Goal: Information Seeking & Learning: Learn about a topic

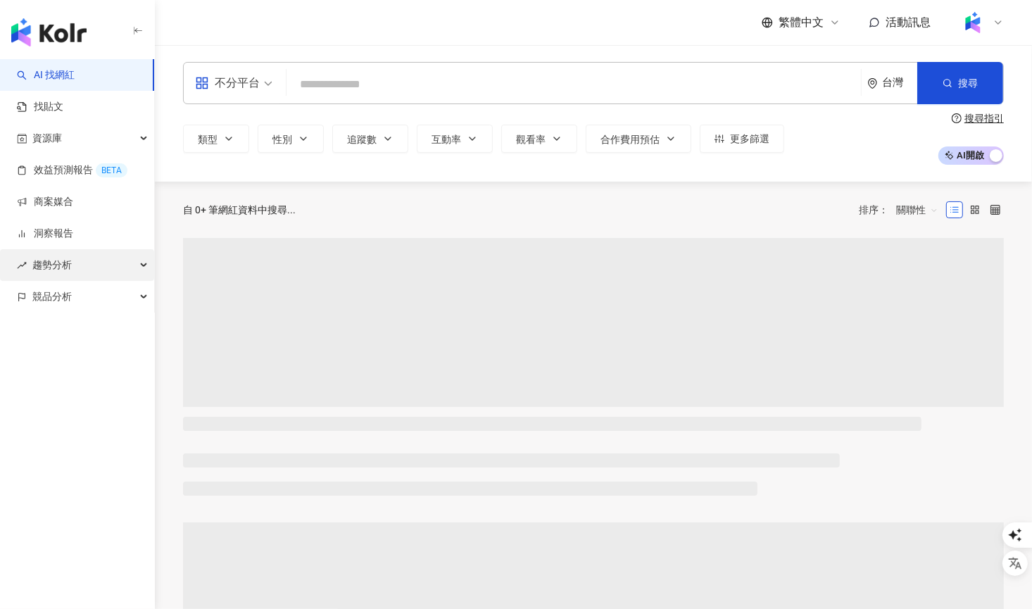
click at [66, 268] on span "趨勢分析" at bounding box center [51, 265] width 39 height 32
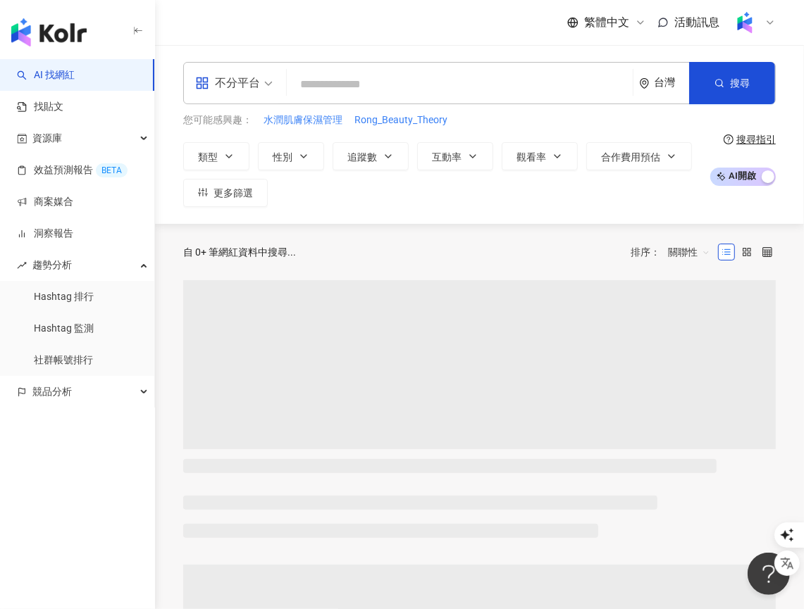
click at [80, 297] on link "Hashtag 排行" at bounding box center [64, 297] width 60 height 14
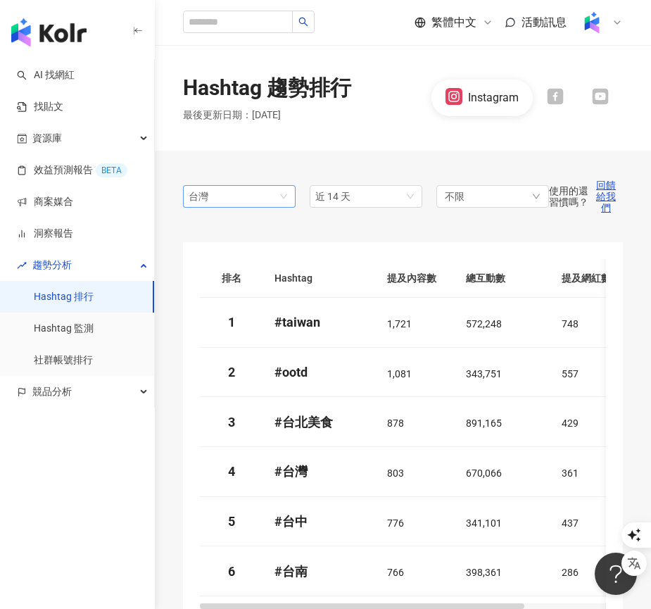
click at [264, 205] on span "台灣" at bounding box center [239, 196] width 101 height 21
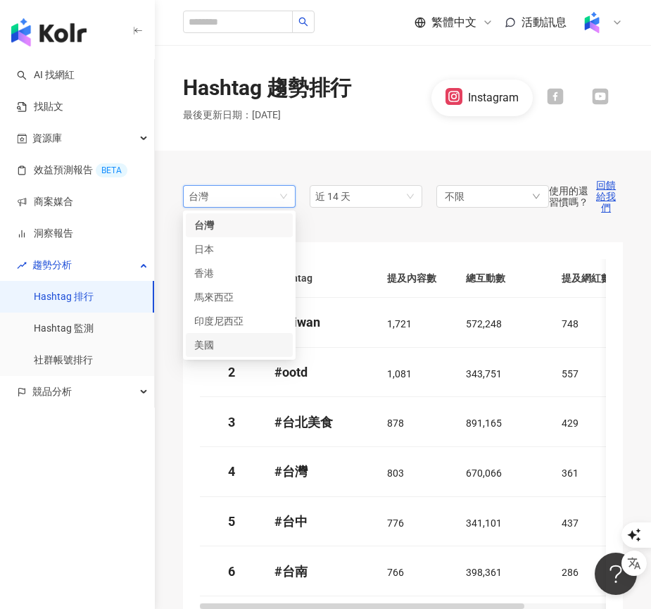
click at [232, 343] on div "美國" at bounding box center [217, 344] width 46 height 15
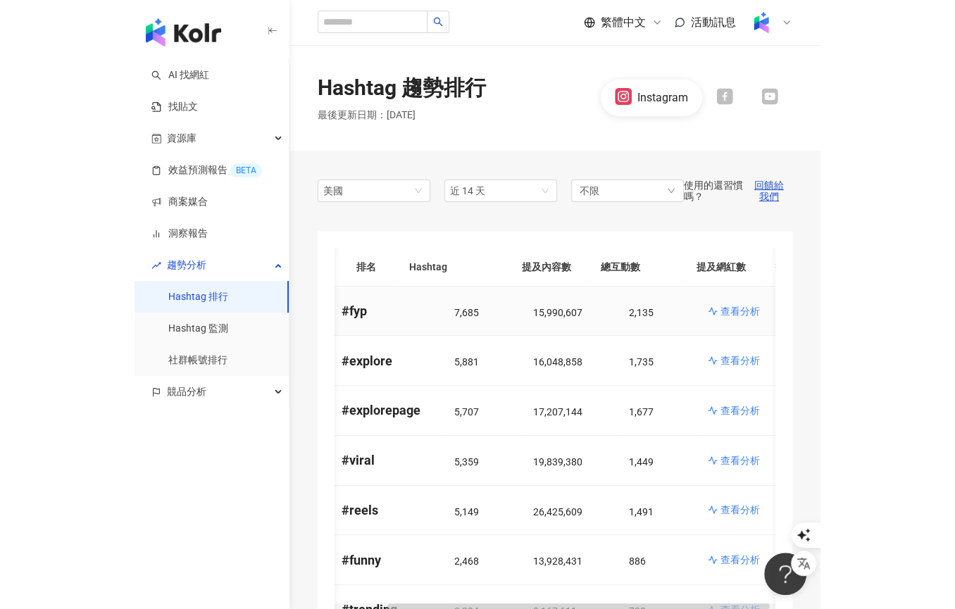
scroll to position [0, 68]
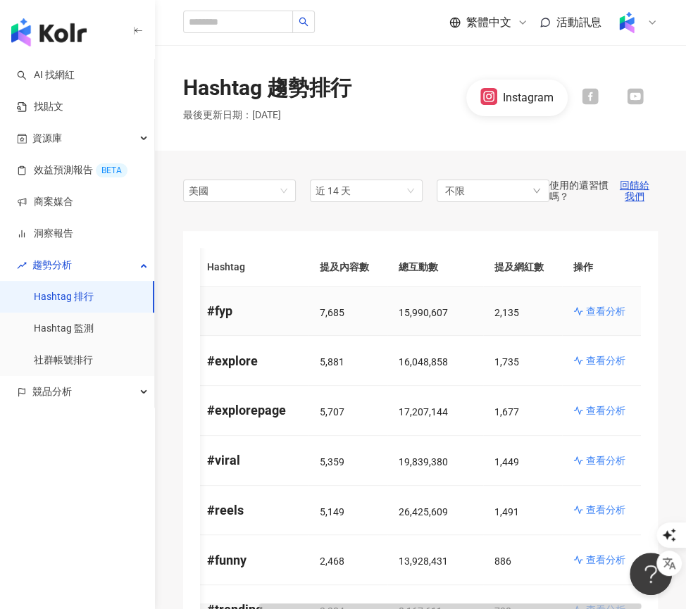
click at [601, 309] on p "查看分析" at bounding box center [605, 311] width 39 height 14
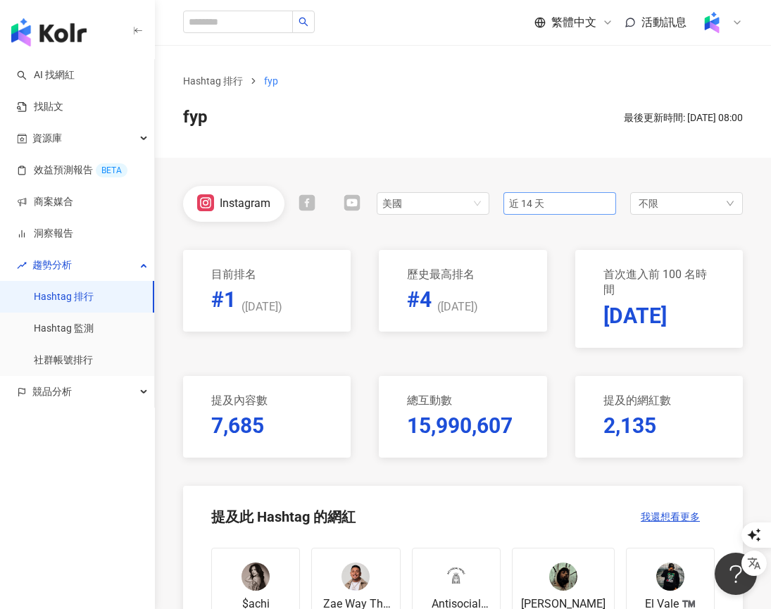
click at [565, 205] on span "近 14 天" at bounding box center [559, 203] width 101 height 21
click at [546, 305] on span "近六個月" at bounding box center [534, 304] width 39 height 11
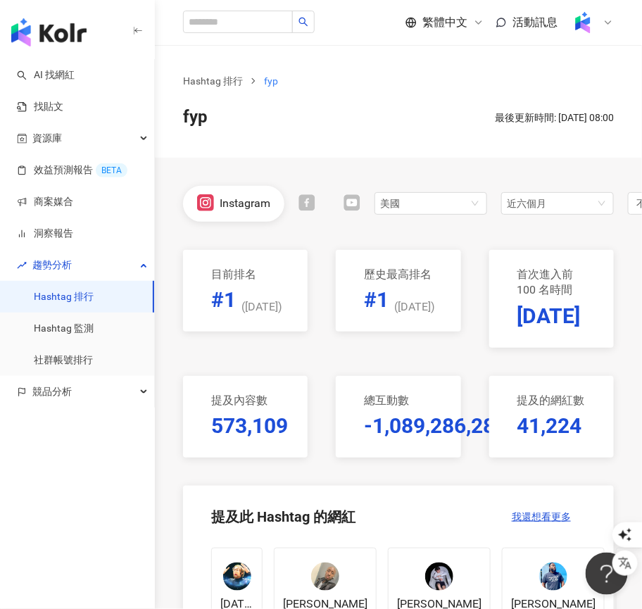
click at [451, 432] on p "-1,089,286,282" at bounding box center [435, 426] width 143 height 30
click at [220, 80] on link "Hashtag 排行" at bounding box center [212, 80] width 65 height 15
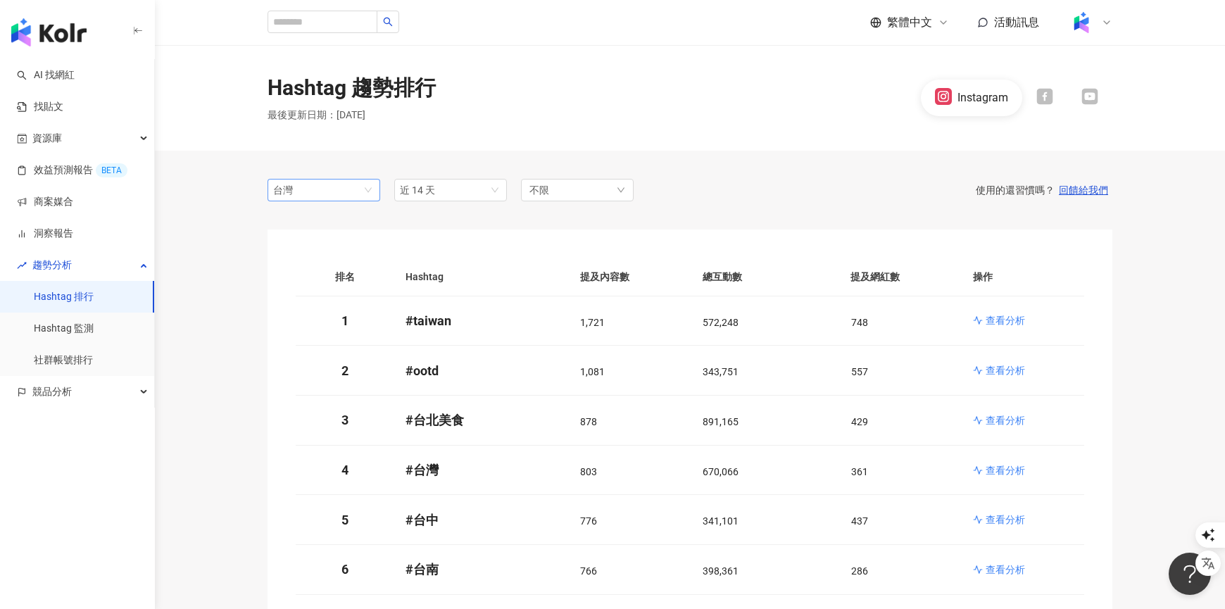
click at [326, 192] on span "台灣" at bounding box center [323, 190] width 101 height 21
click at [316, 332] on div "美國" at bounding box center [302, 338] width 46 height 15
click at [450, 191] on span "近 14 天" at bounding box center [450, 190] width 101 height 21
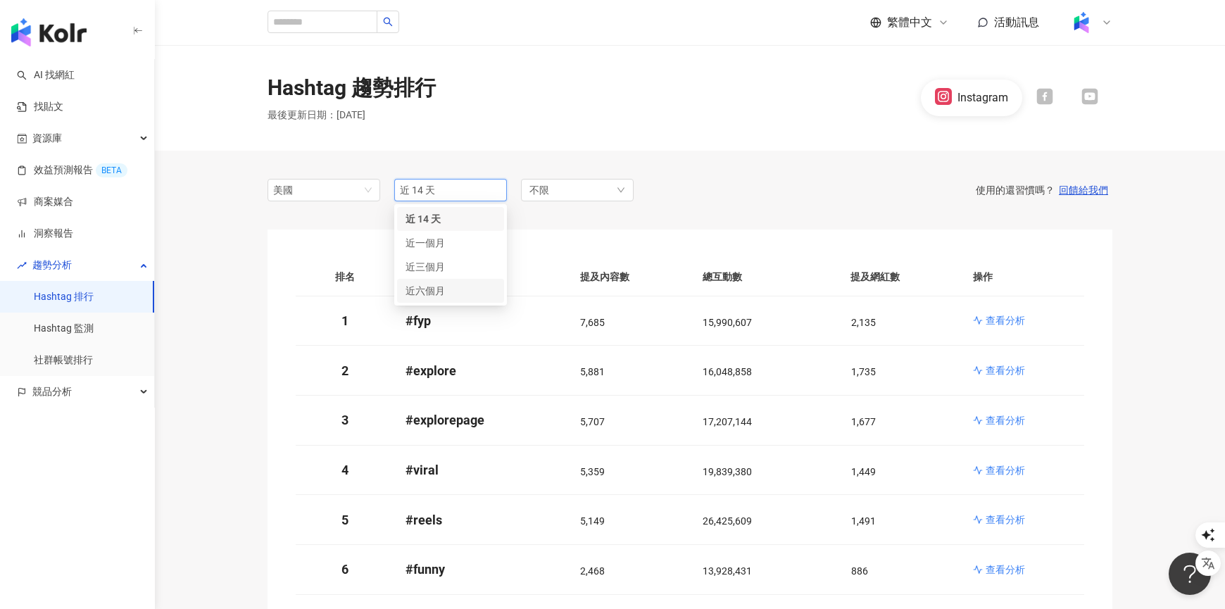
click at [435, 287] on span "近六個月" at bounding box center [425, 290] width 39 height 11
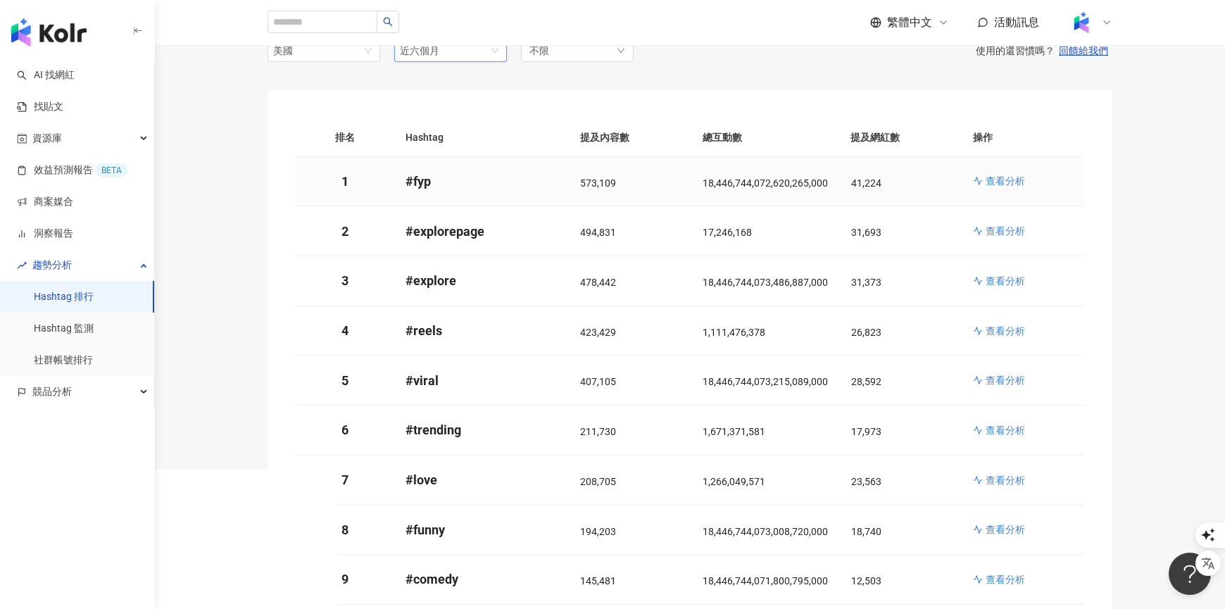
scroll to position [135, 0]
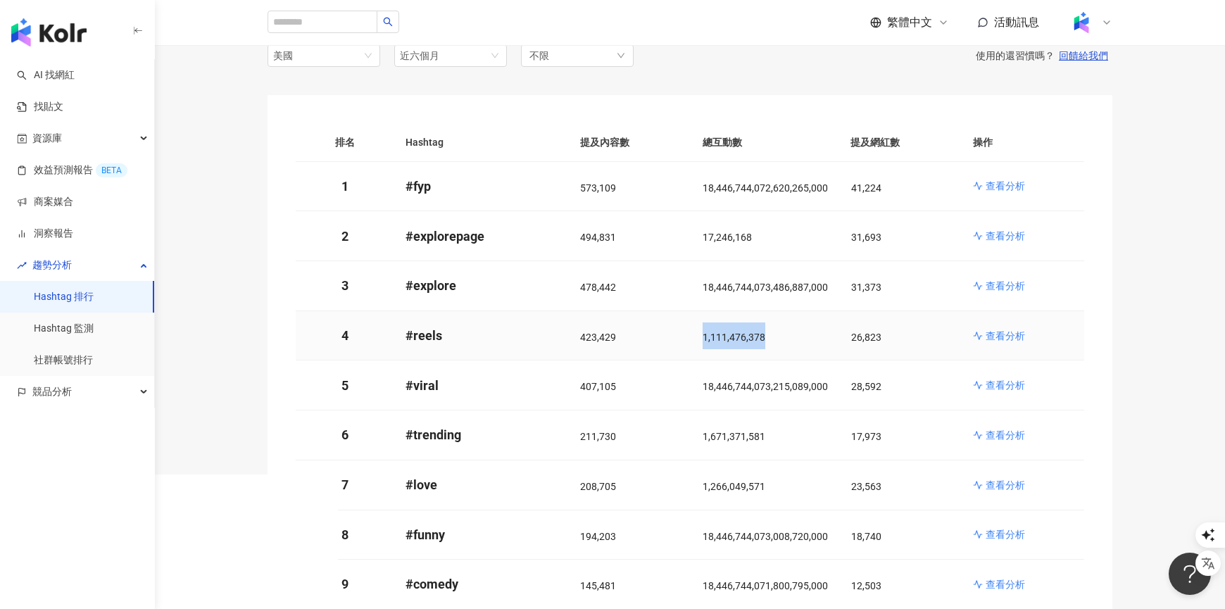
drag, startPoint x: 780, startPoint y: 334, endPoint x: 686, endPoint y: 335, distance: 94.4
click at [686, 335] on tr "4 # reels 423,429 1,111,476,378 26,823 查看分析" at bounding box center [690, 336] width 789 height 50
click at [794, 334] on div "1,111,476,378" at bounding box center [766, 336] width 126 height 27
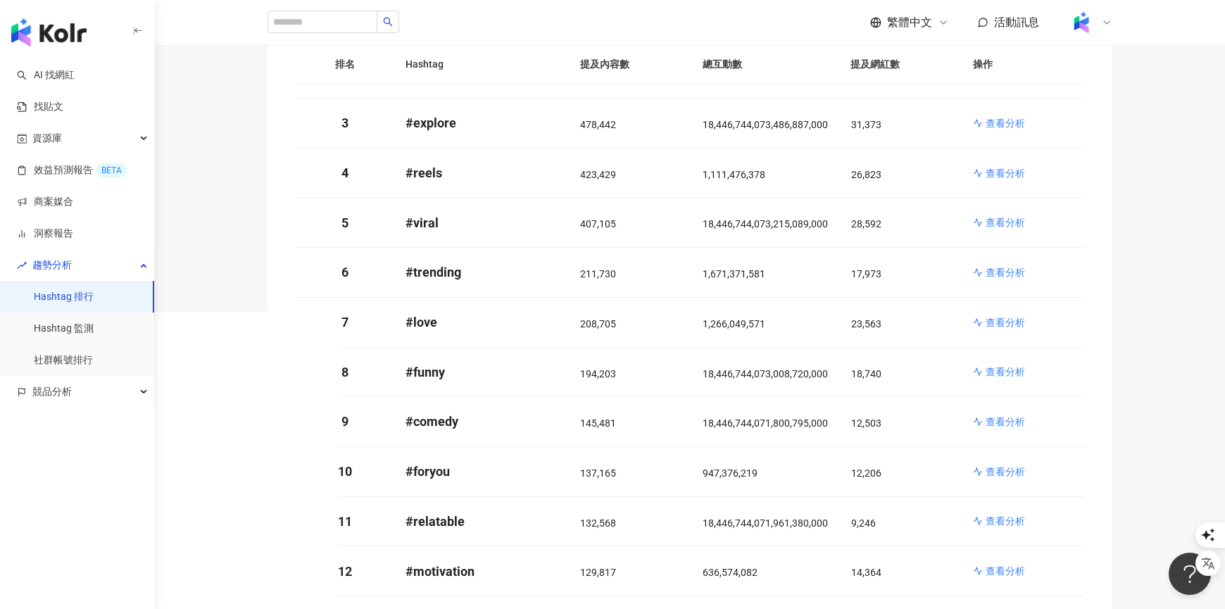
scroll to position [0, 0]
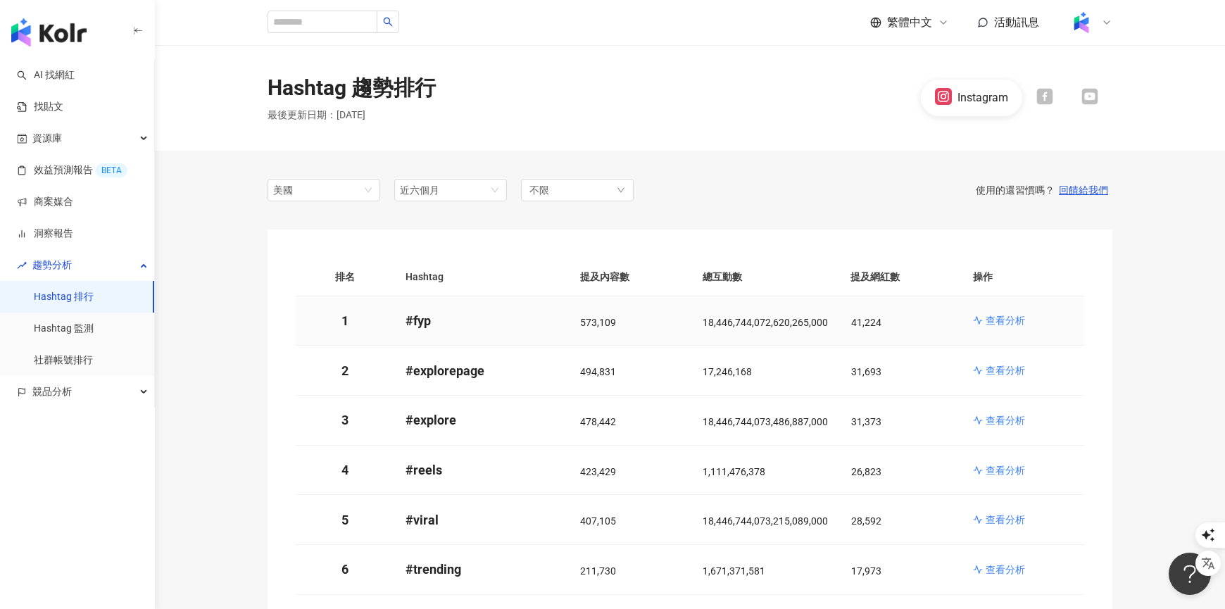
click at [797, 326] on span "18,446,744,072,620,265,000" at bounding box center [765, 322] width 125 height 11
copy span "18,446,744,072,620,265,000"
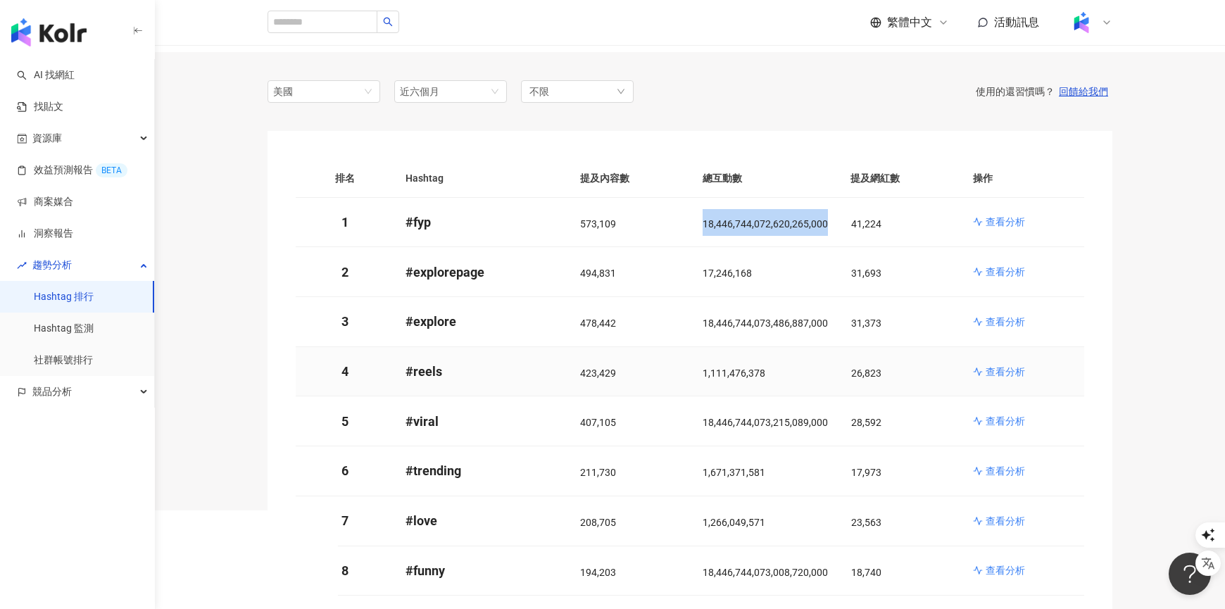
scroll to position [107, 0]
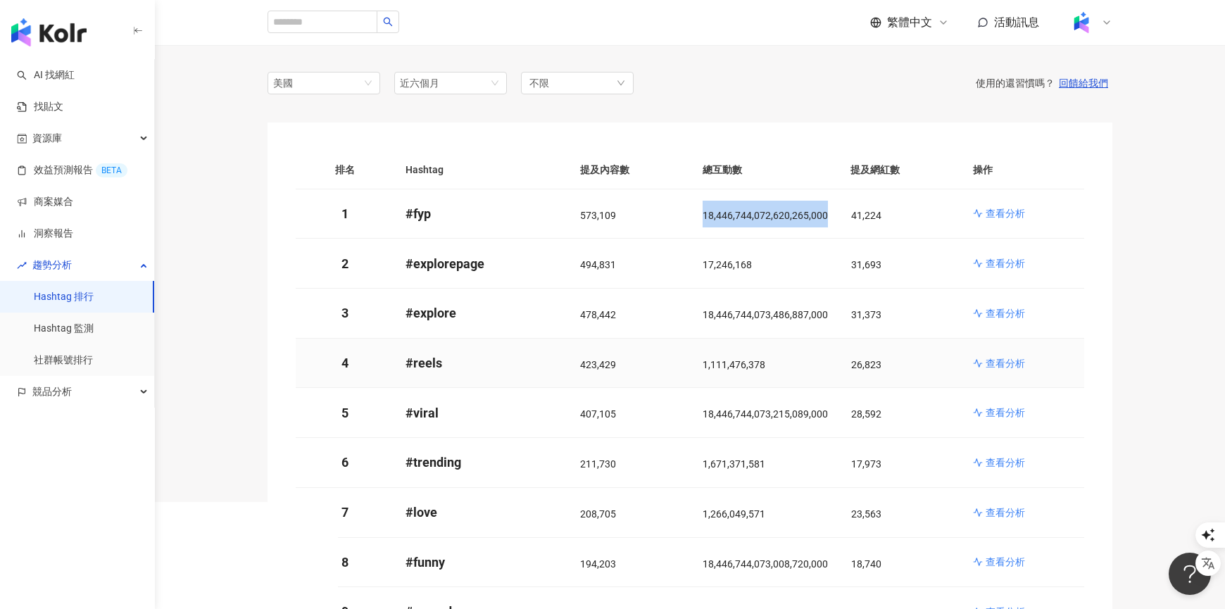
click at [983, 357] on link "查看分析" at bounding box center [1023, 363] width 100 height 14
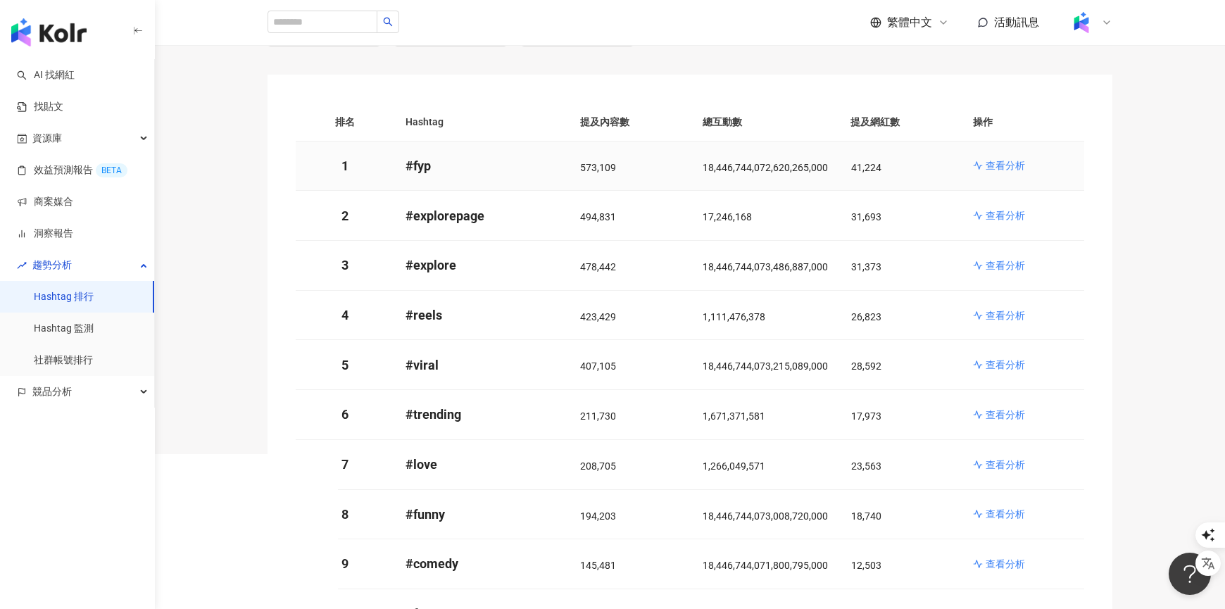
scroll to position [156, 0]
